Goal: Find specific page/section: Find specific page/section

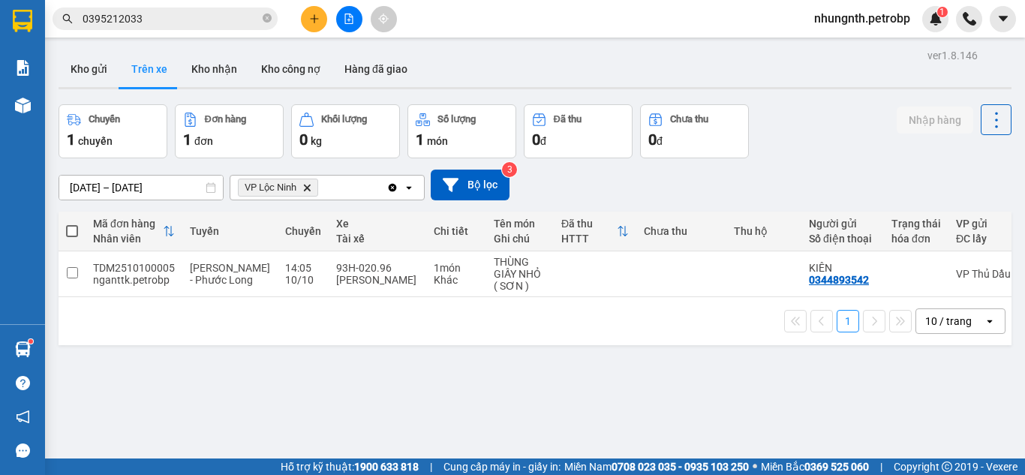
click at [348, 311] on div "1 10 / trang open" at bounding box center [535, 321] width 953 height 48
click at [195, 64] on button "Kho nhận" at bounding box center [214, 69] width 70 height 36
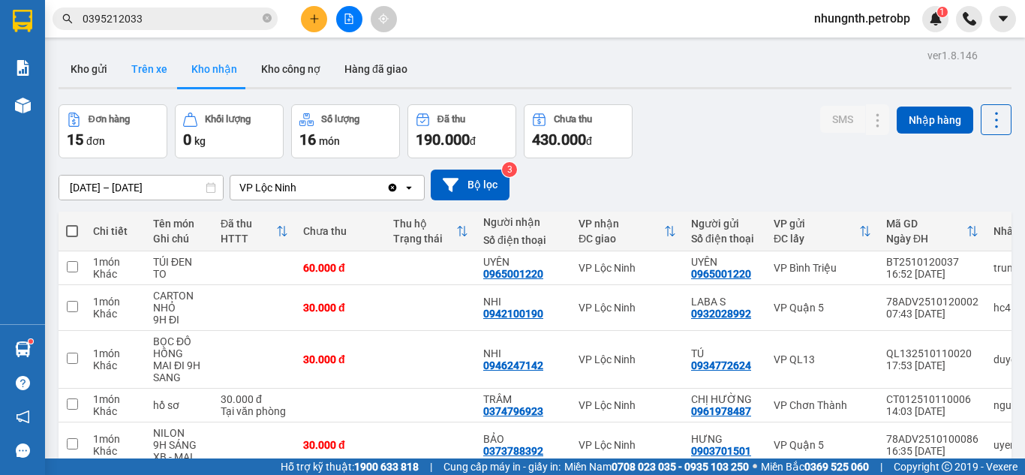
click at [139, 71] on button "Trên xe" at bounding box center [149, 69] width 60 height 36
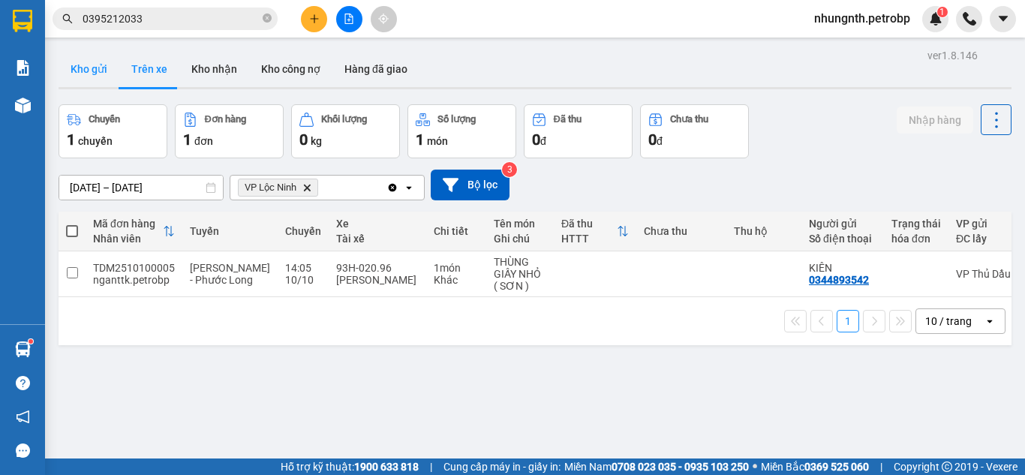
click at [86, 68] on button "Kho gửi" at bounding box center [89, 69] width 61 height 36
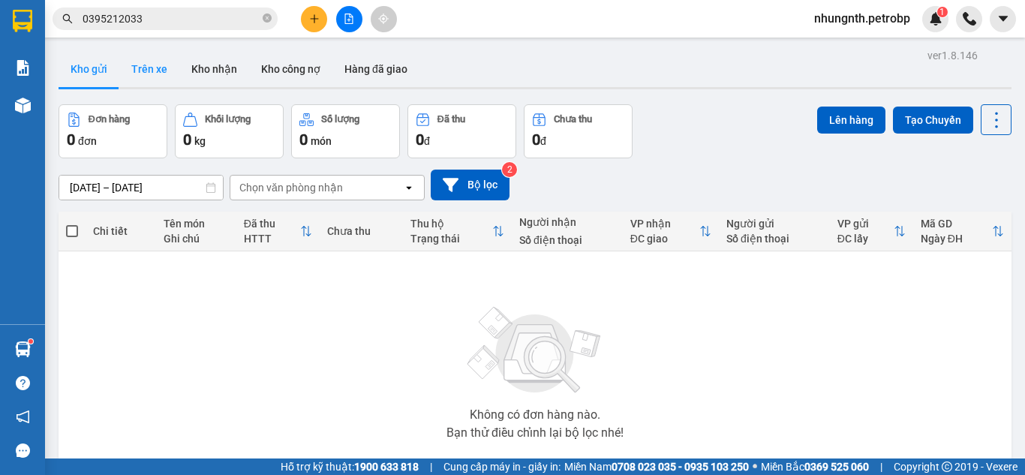
click at [150, 71] on button "Trên xe" at bounding box center [149, 69] width 60 height 36
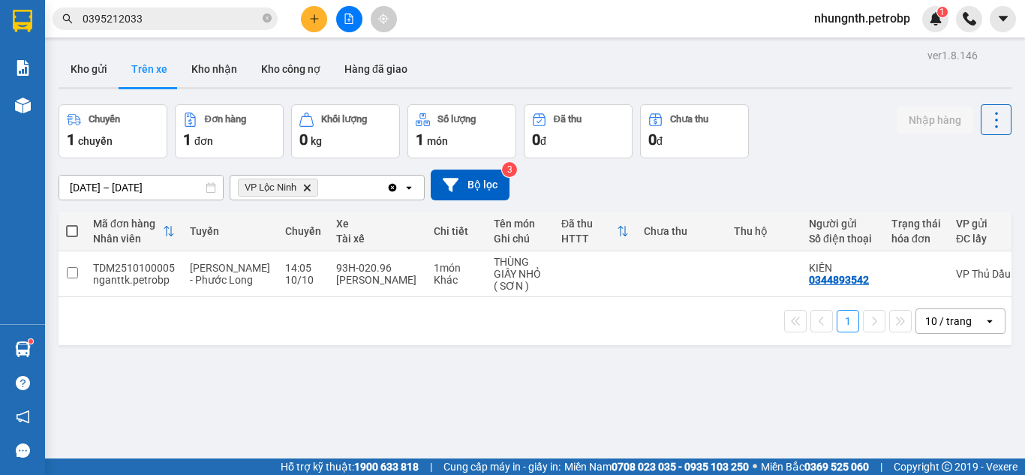
click at [119, 51] on button "Trên xe" at bounding box center [149, 69] width 60 height 36
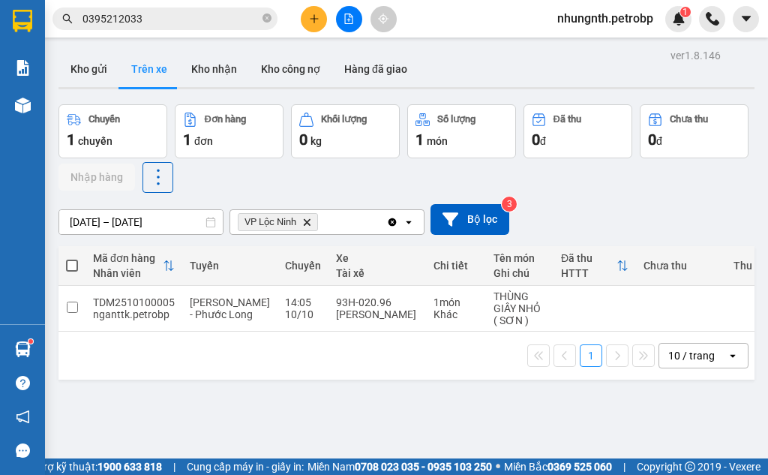
click at [119, 51] on button "Trên xe" at bounding box center [149, 69] width 60 height 36
